Goal: Task Accomplishment & Management: Manage account settings

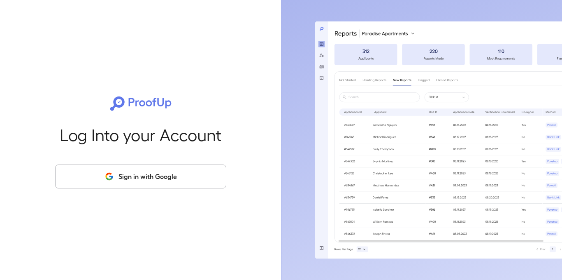
click at [132, 179] on button "Sign in with Google" at bounding box center [140, 176] width 171 height 24
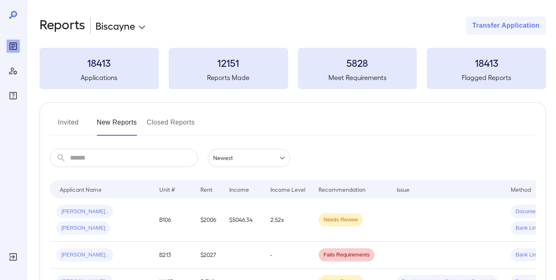
click at [61, 119] on button "Invited" at bounding box center [68, 126] width 37 height 20
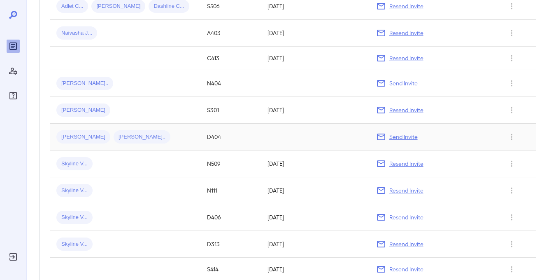
scroll to position [206, 0]
click at [71, 108] on span "[PERSON_NAME]" at bounding box center [83, 109] width 54 height 8
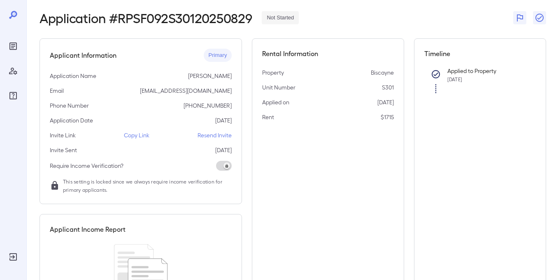
scroll to position [32, 0]
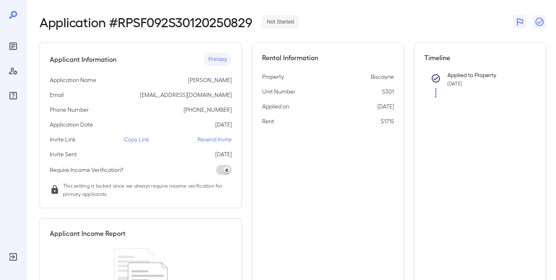
click at [207, 140] on p "Resend Invite" at bounding box center [215, 139] width 34 height 8
click at [207, 137] on p "Resend Invite" at bounding box center [215, 139] width 34 height 8
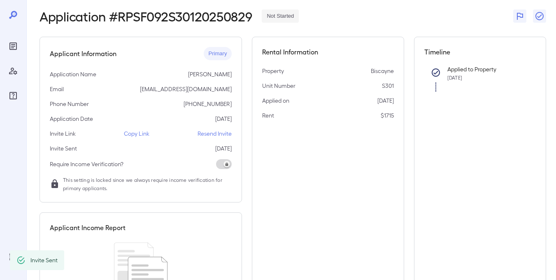
scroll to position [114, 0]
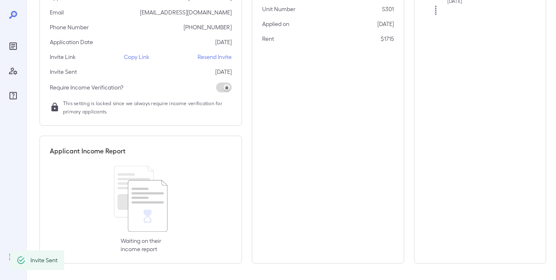
click at [137, 54] on p "Copy Link" at bounding box center [137, 57] width 26 height 8
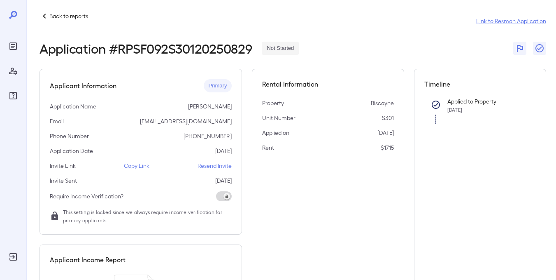
scroll to position [0, 0]
